Goal: Task Accomplishment & Management: Complete application form

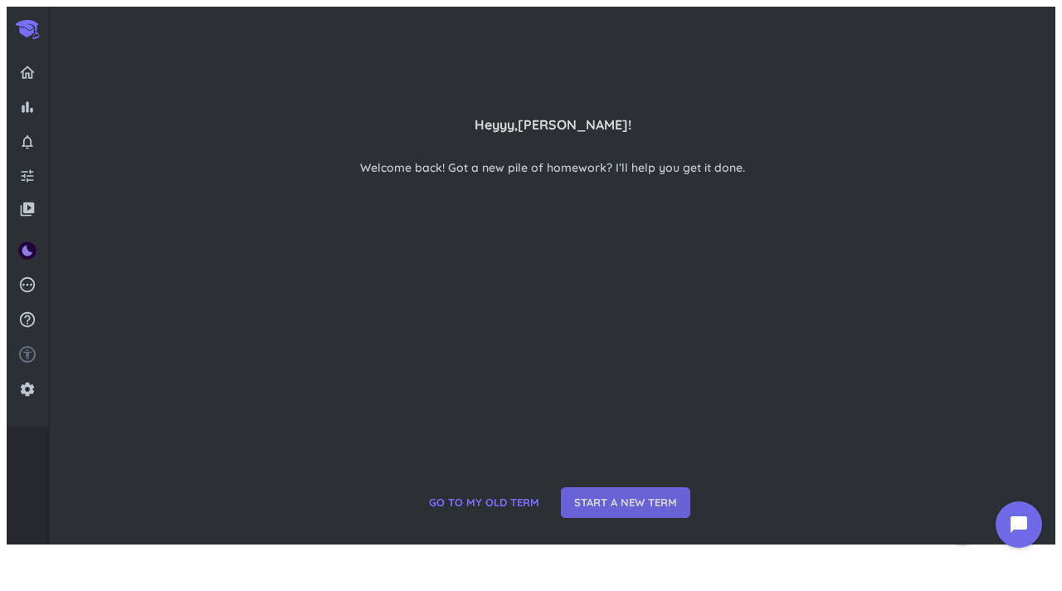
click at [604, 507] on span "START A NEW TERM" at bounding box center [625, 502] width 103 height 17
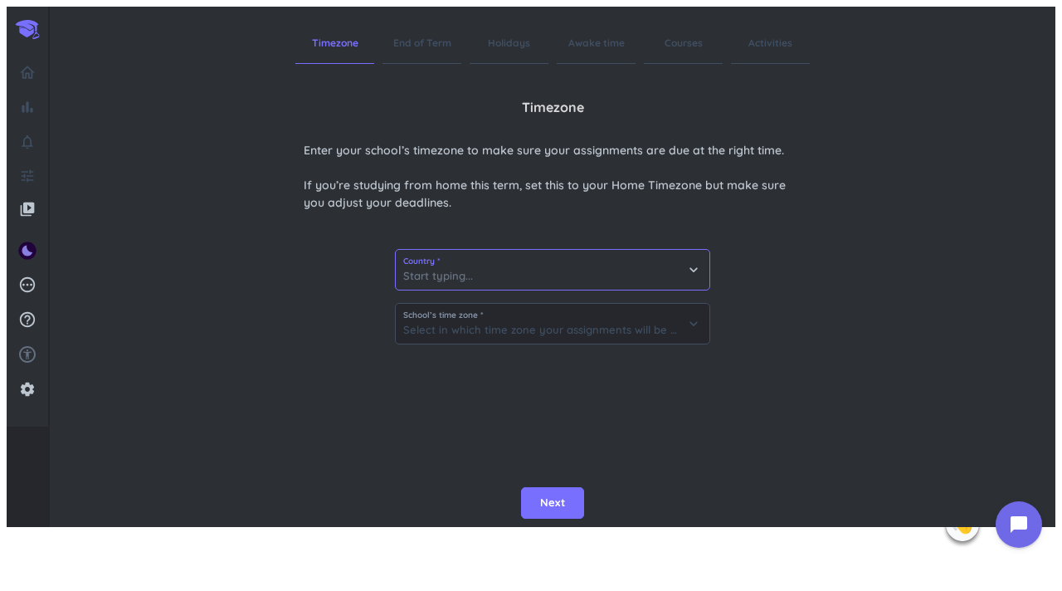
click at [602, 274] on input at bounding box center [553, 270] width 314 height 40
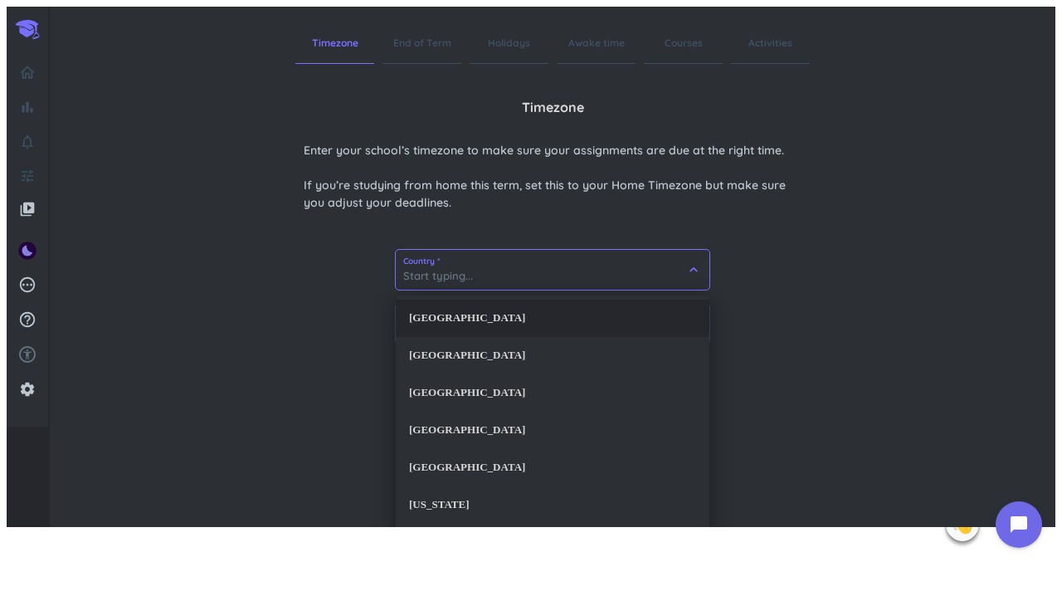
click at [567, 320] on div "[GEOGRAPHIC_DATA]" at bounding box center [553, 317] width 314 height 37
type input "[GEOGRAPHIC_DATA]"
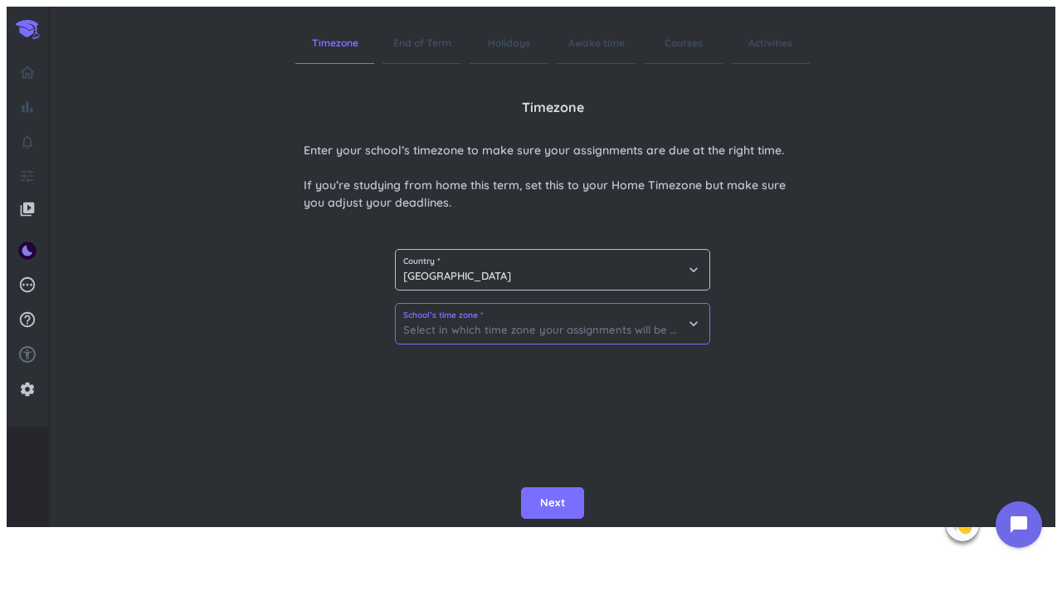
click at [567, 320] on input at bounding box center [553, 324] width 314 height 40
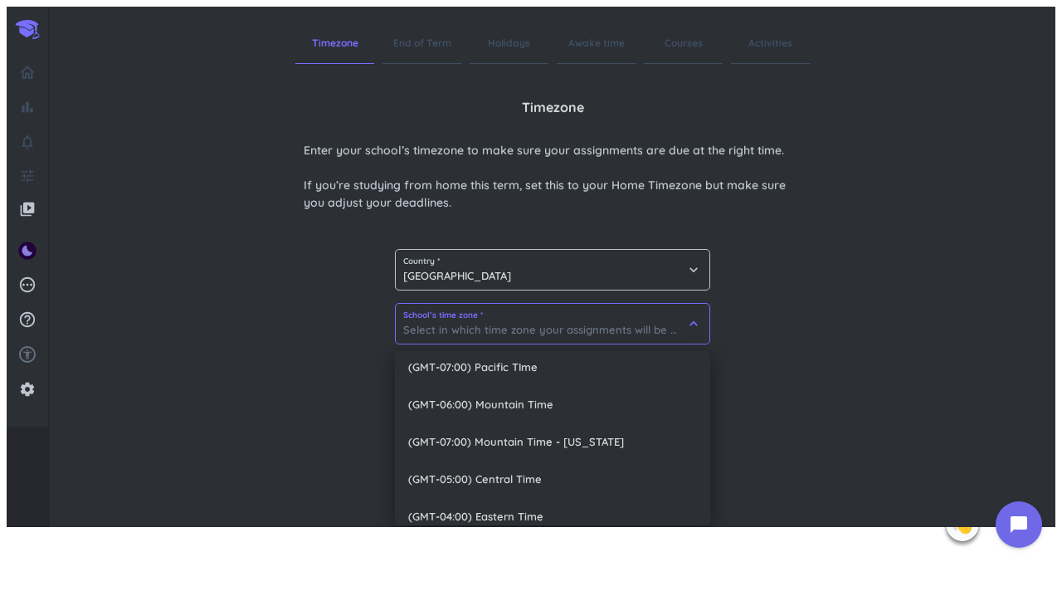
scroll to position [95, 0]
